Goal: Navigation & Orientation: Find specific page/section

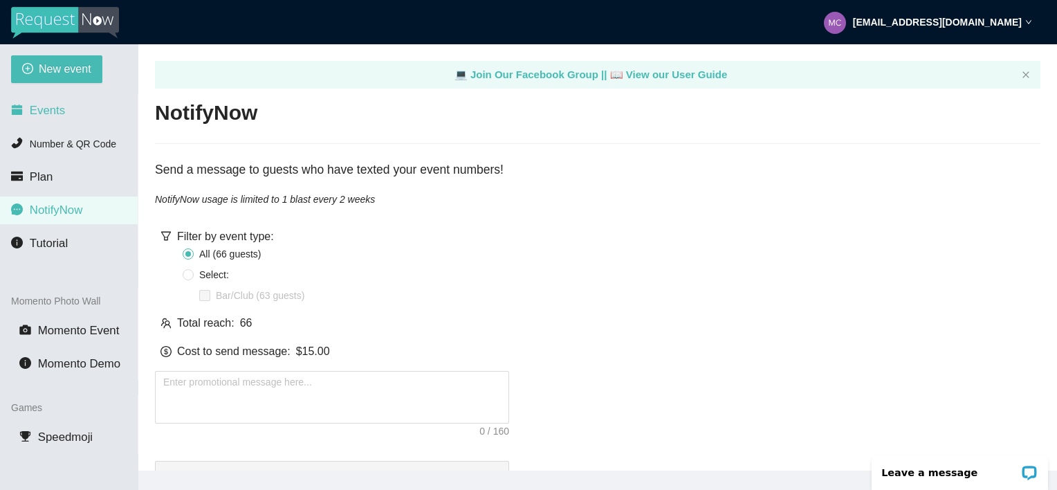
click at [48, 112] on span "Events" at bounding box center [47, 110] width 35 height 13
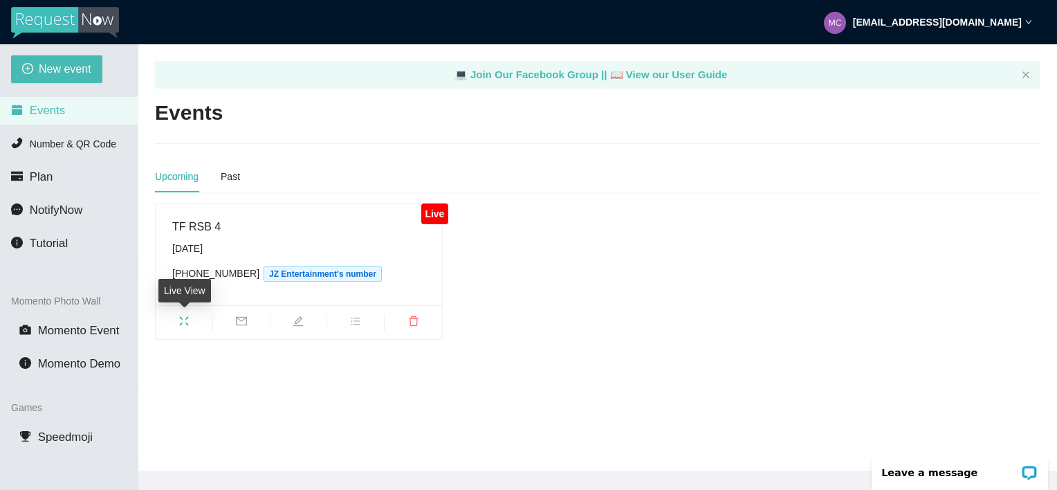
click at [181, 323] on icon "fullscreen" at bounding box center [184, 321] width 9 height 9
